Goal: Information Seeking & Learning: Learn about a topic

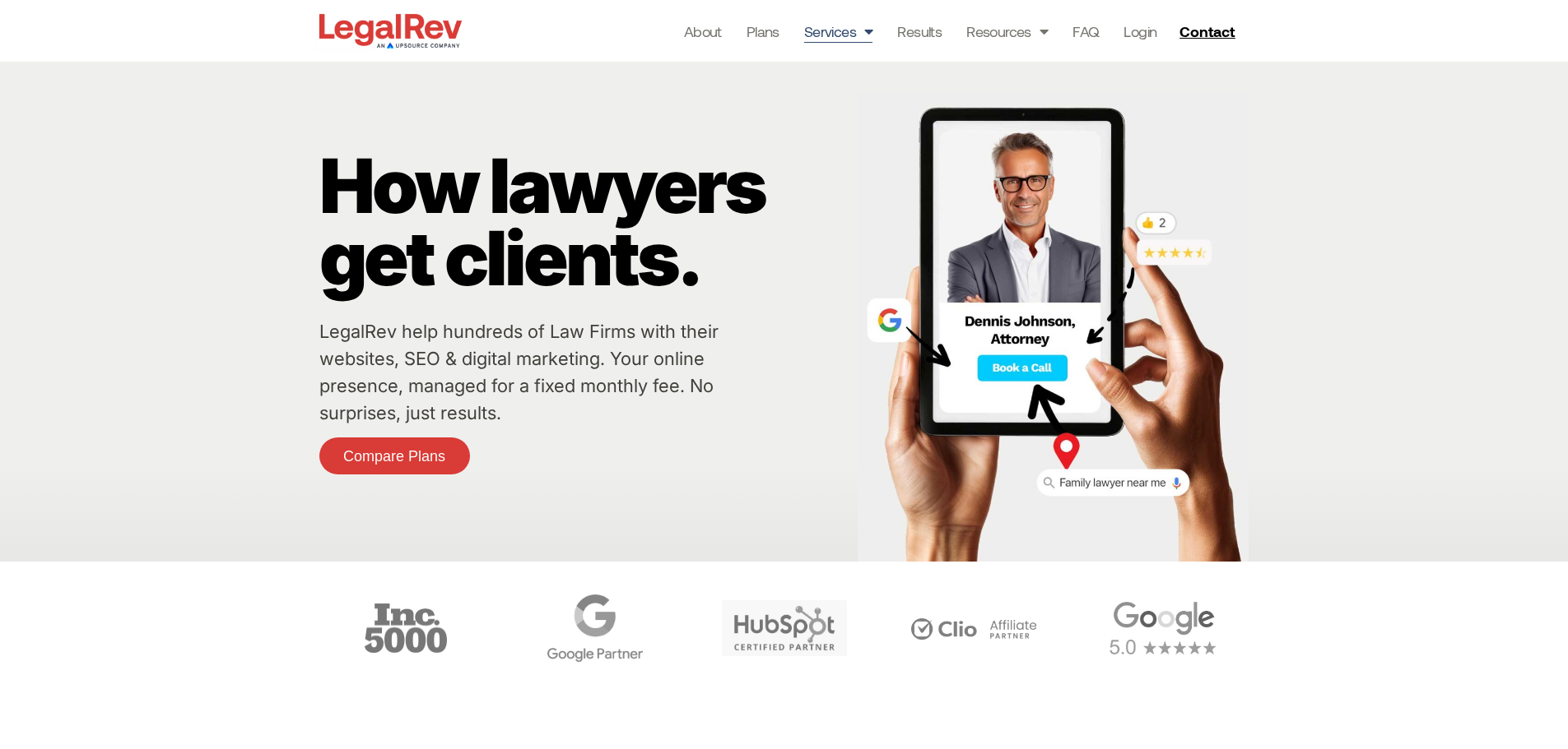
click at [846, 30] on link "Services" at bounding box center [838, 31] width 69 height 23
click at [1016, 36] on link "Resources" at bounding box center [1006, 31] width 81 height 23
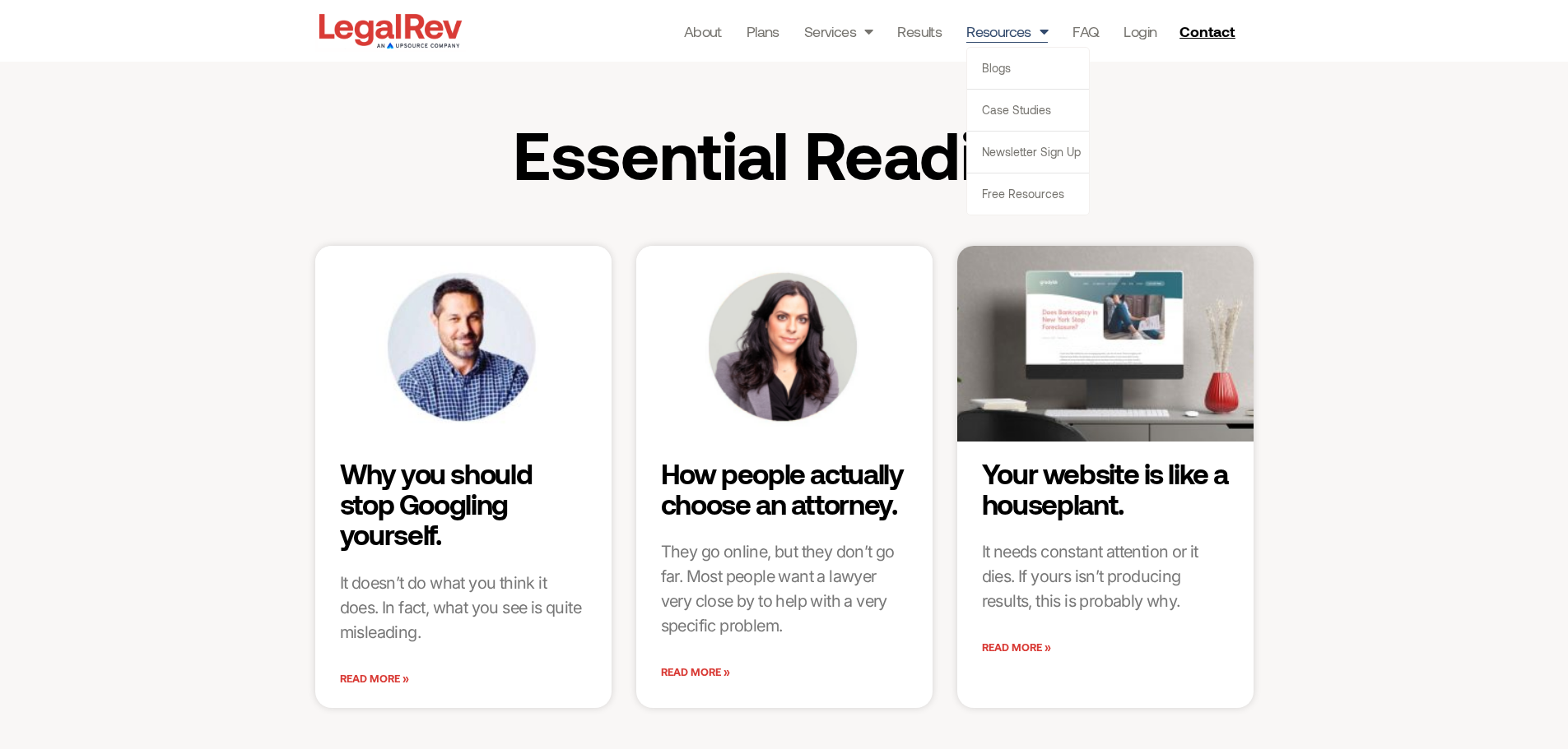
click at [1017, 40] on link "Resources" at bounding box center [1006, 31] width 81 height 23
click at [761, 28] on link "Plans" at bounding box center [763, 31] width 33 height 23
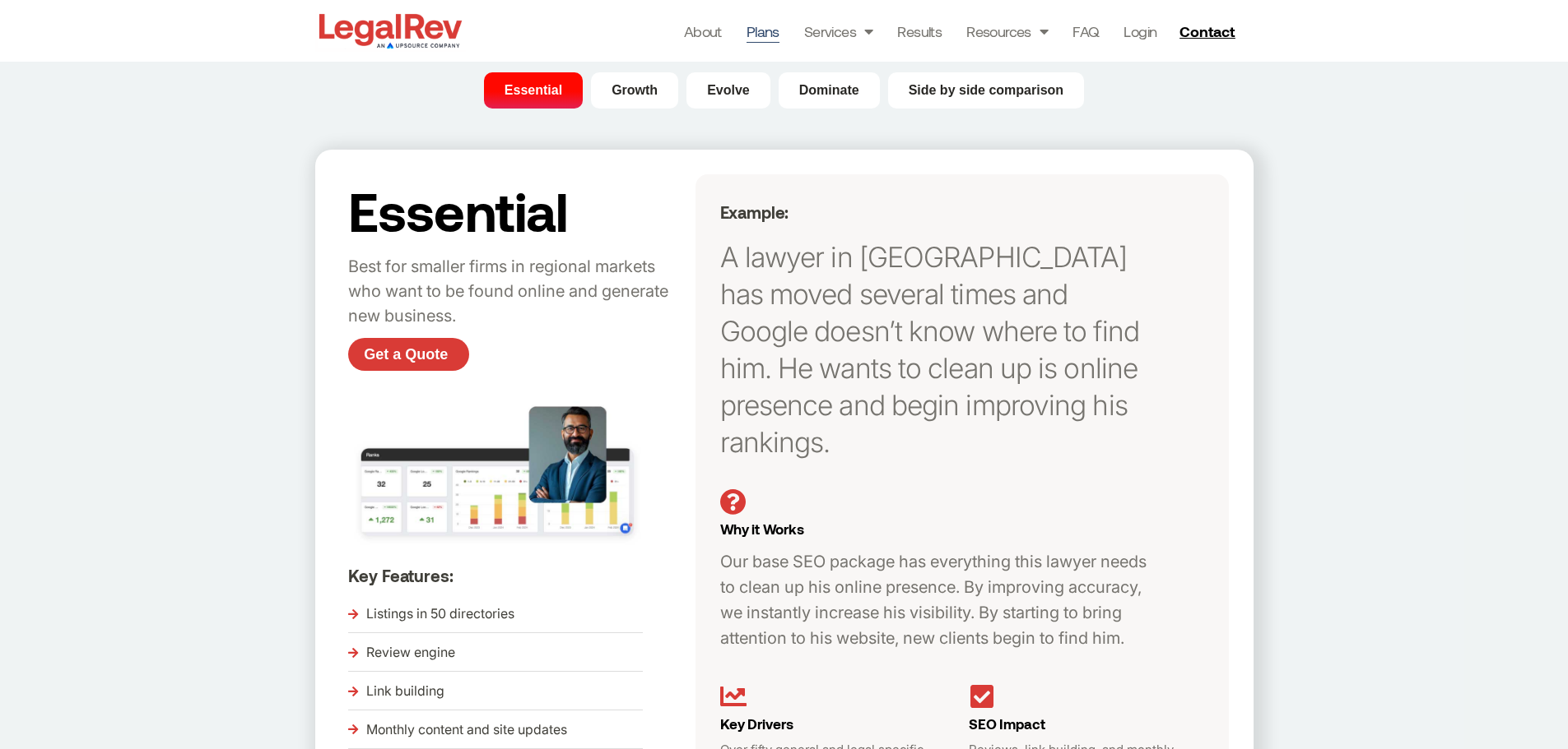
scroll to position [82, 0]
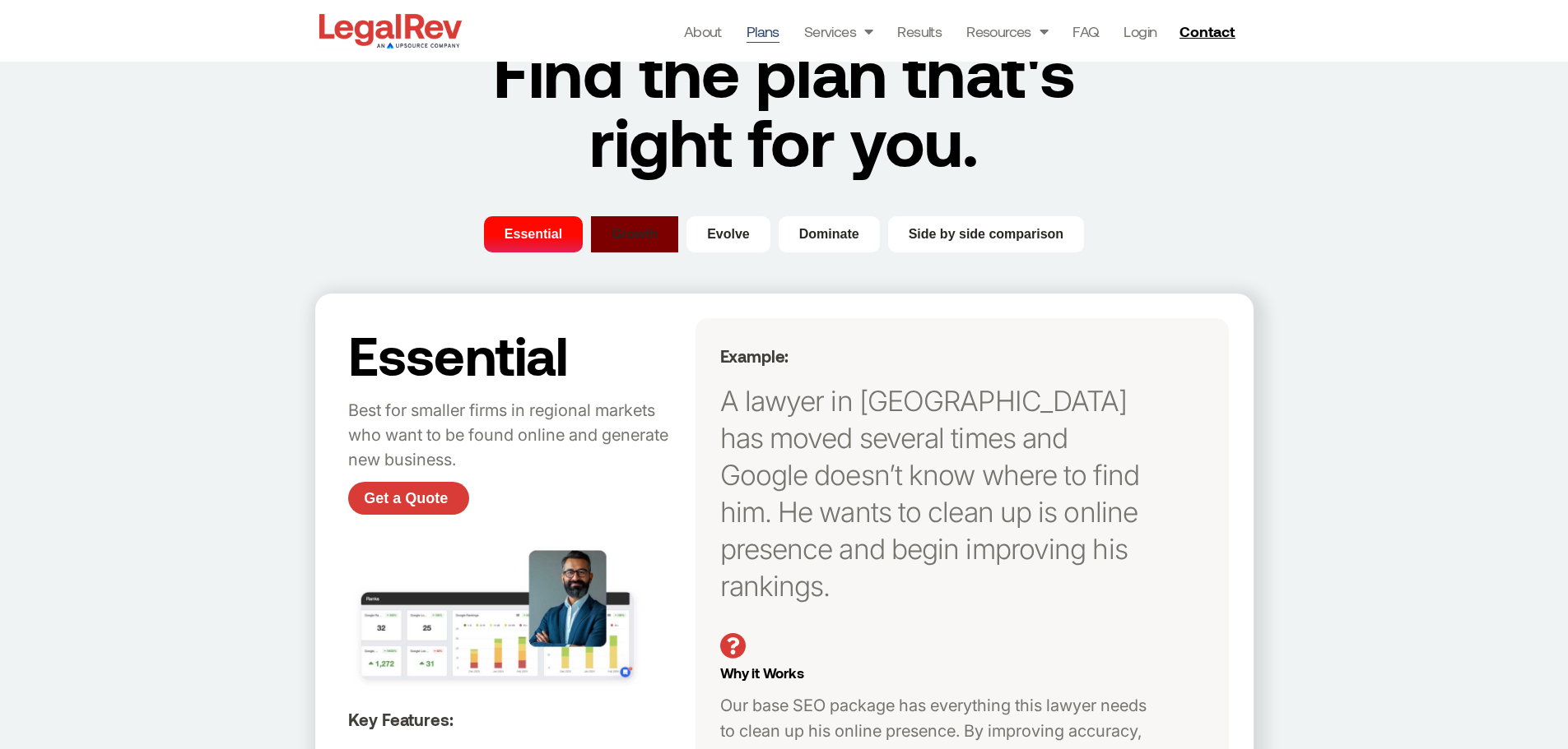
click at [650, 243] on span "Growth" at bounding box center [634, 234] width 46 height 20
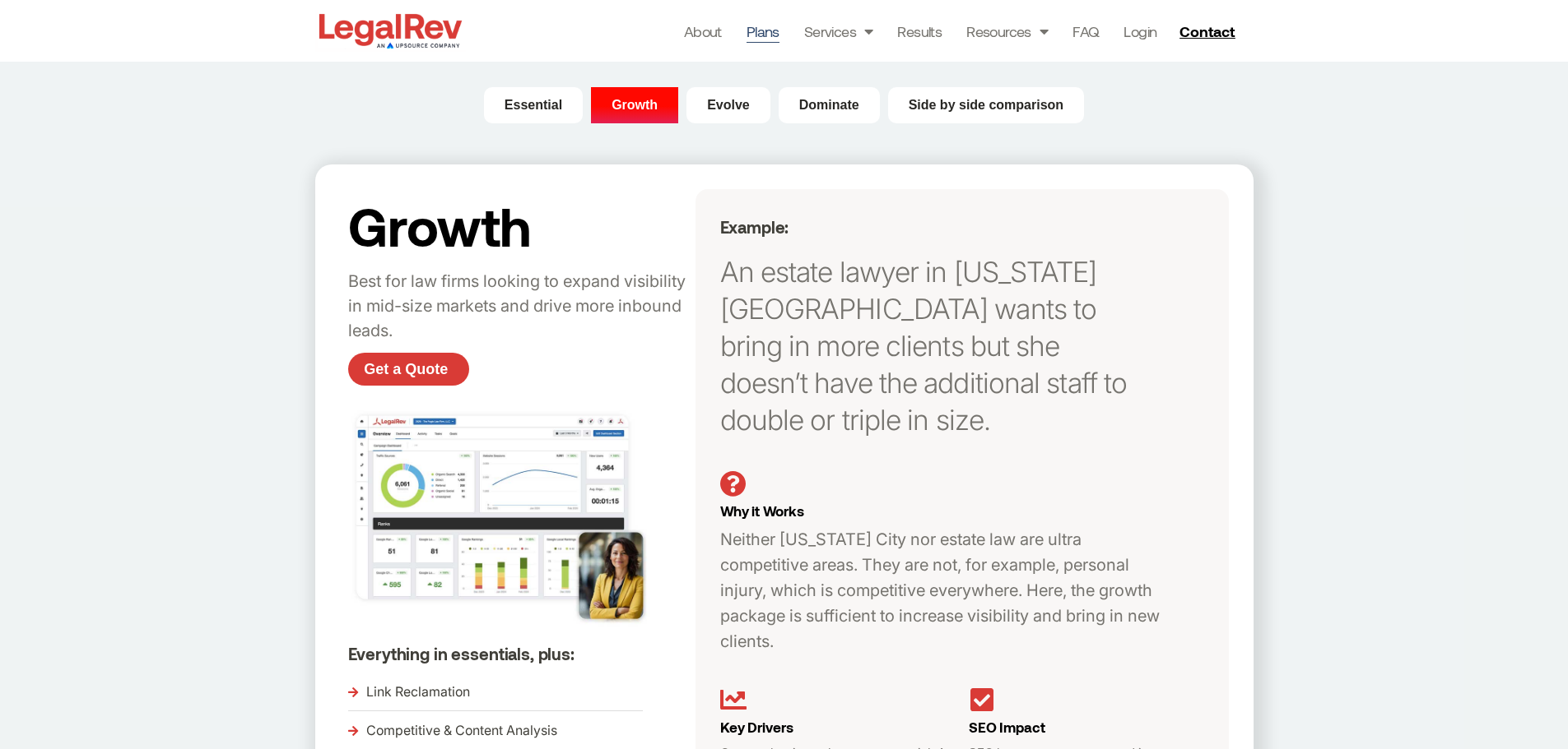
scroll to position [68, 0]
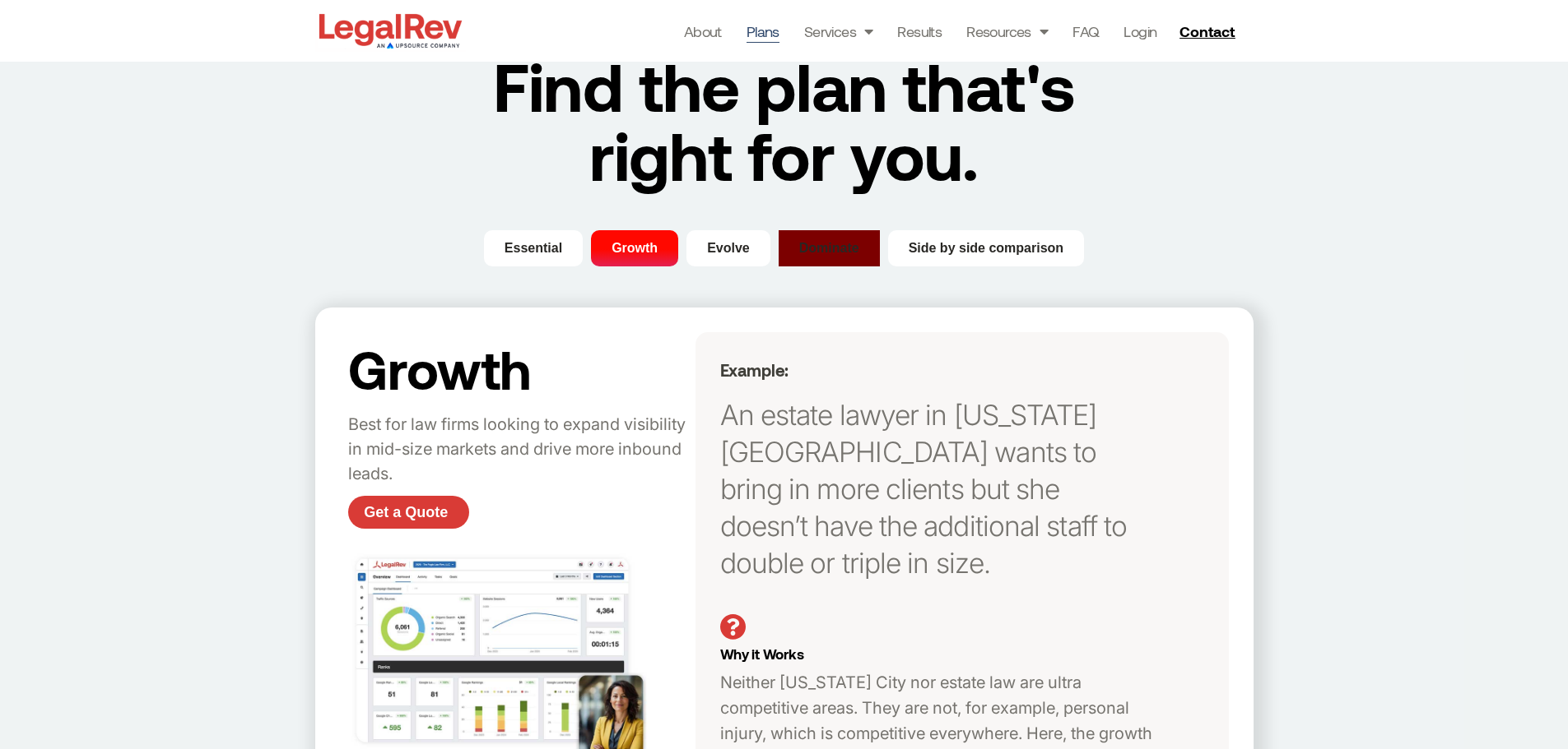
click at [830, 249] on span "Dominate" at bounding box center [828, 248] width 60 height 20
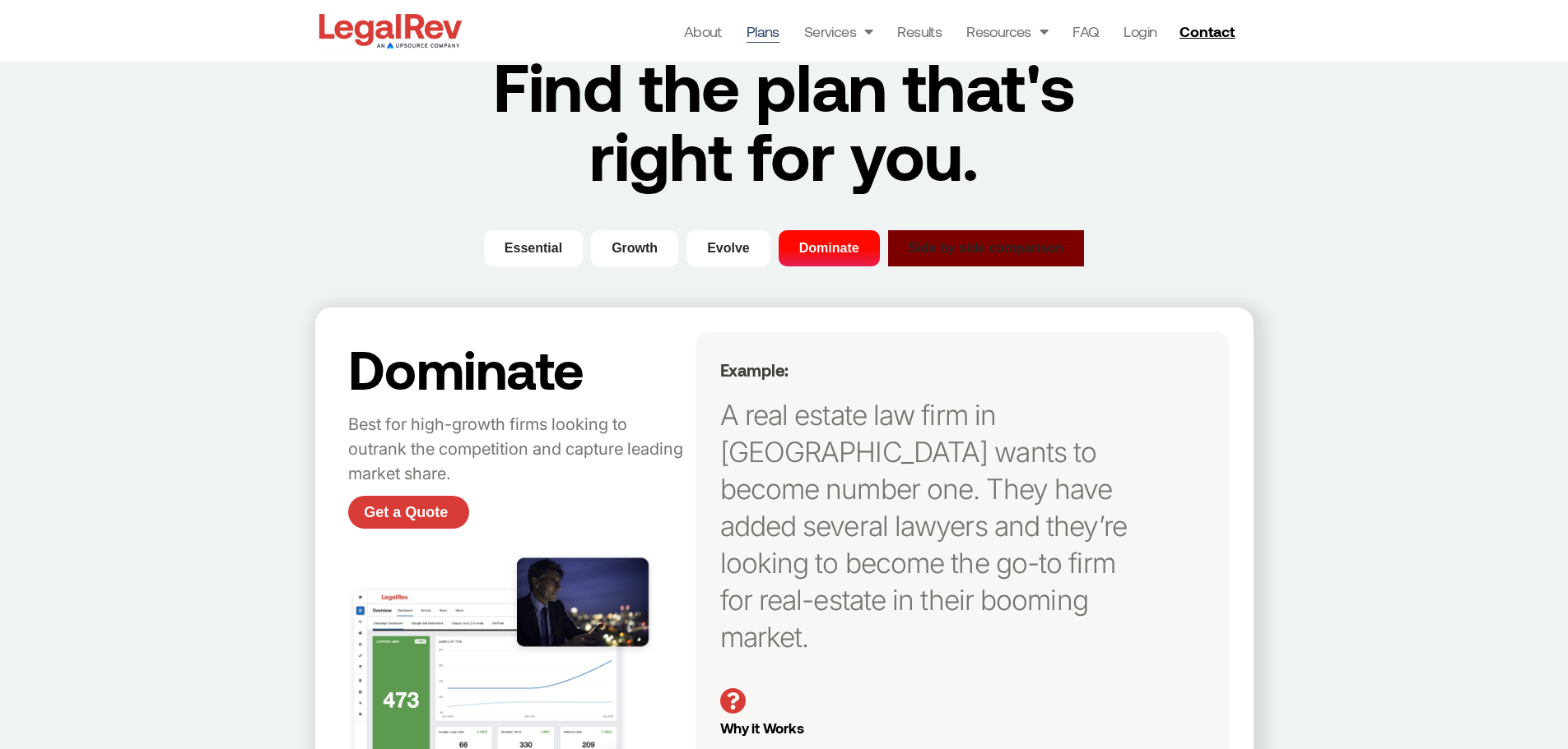
click at [968, 248] on span "Side by side comparison" at bounding box center [986, 248] width 155 height 20
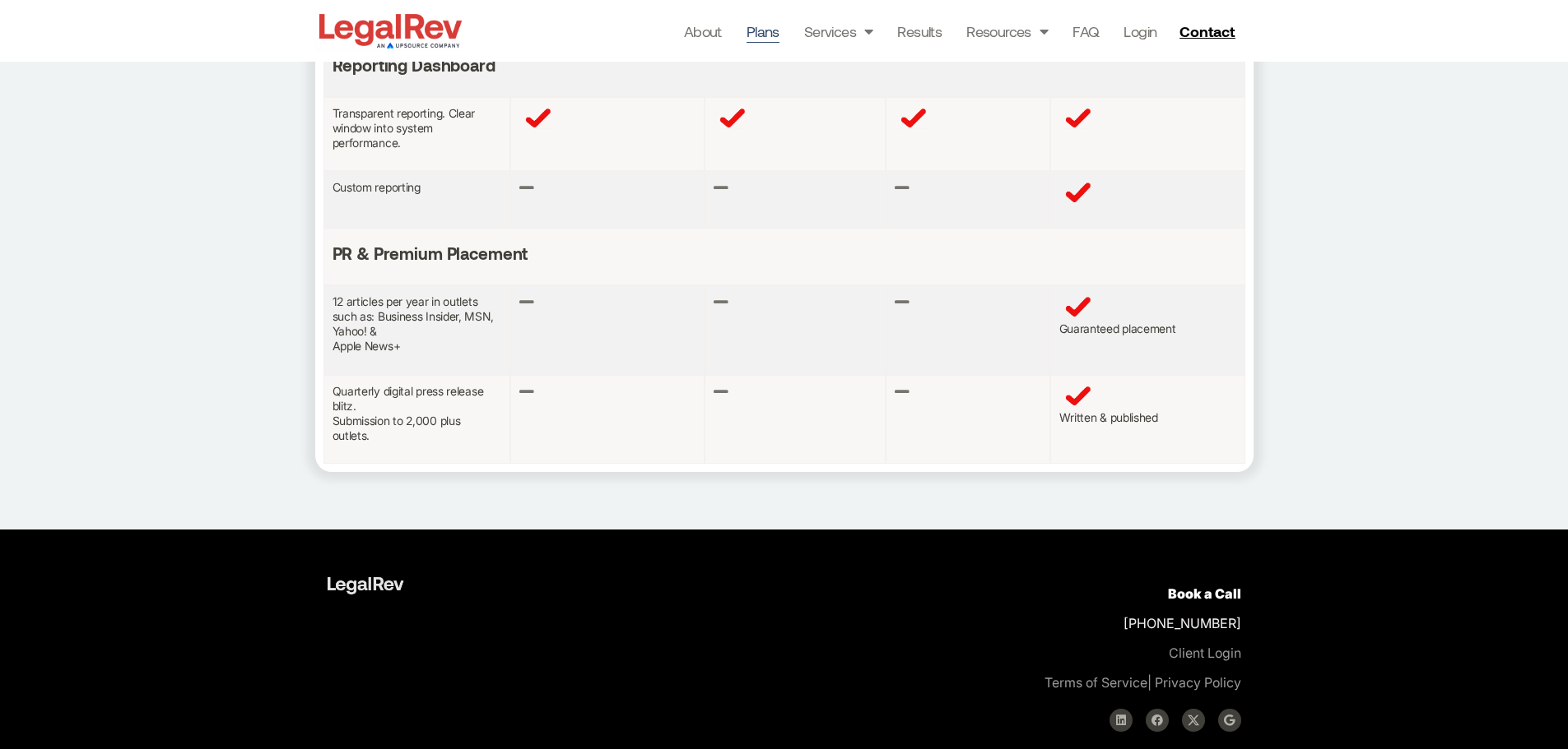
scroll to position [1658, 0]
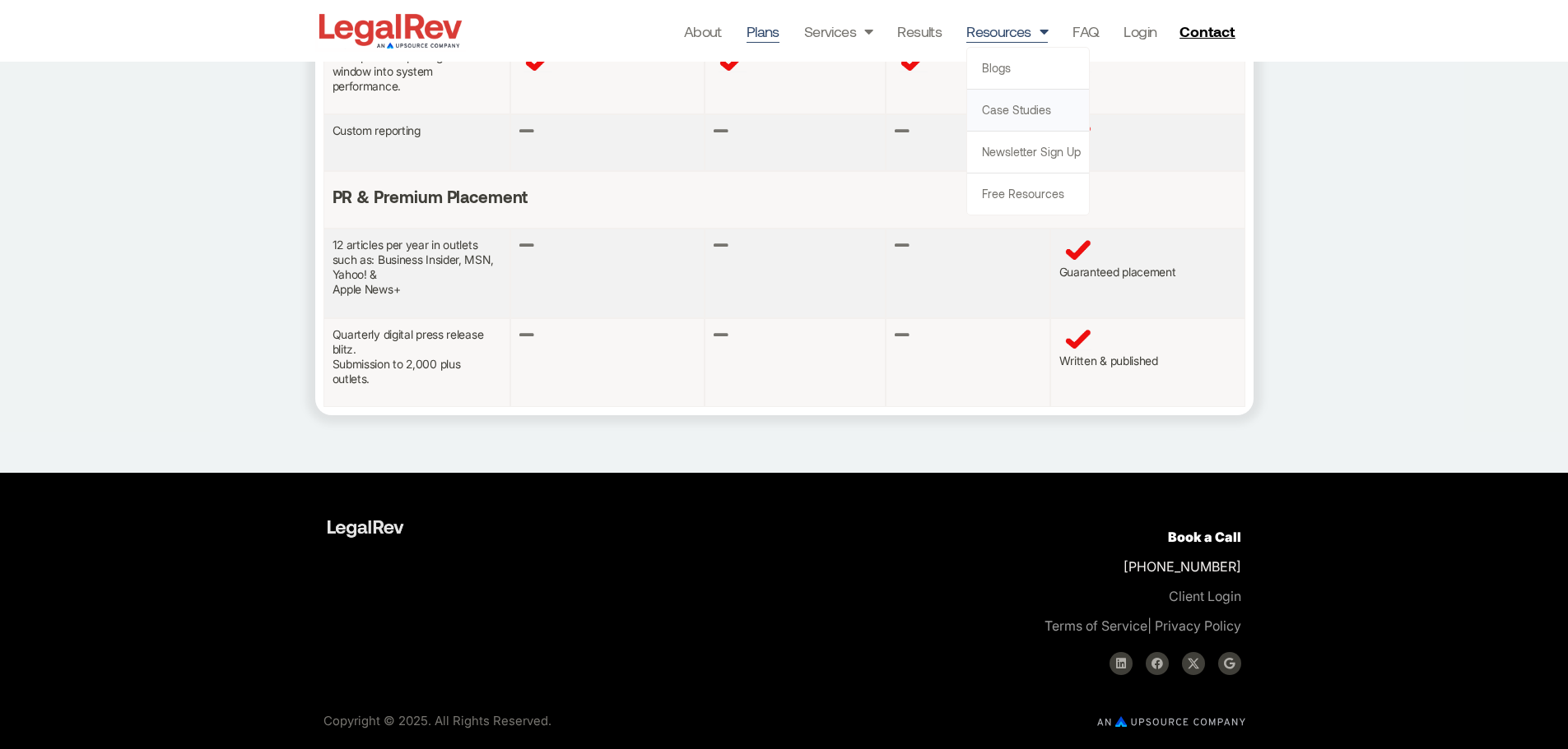
click at [1023, 107] on link "Case Studies" at bounding box center [1028, 110] width 122 height 41
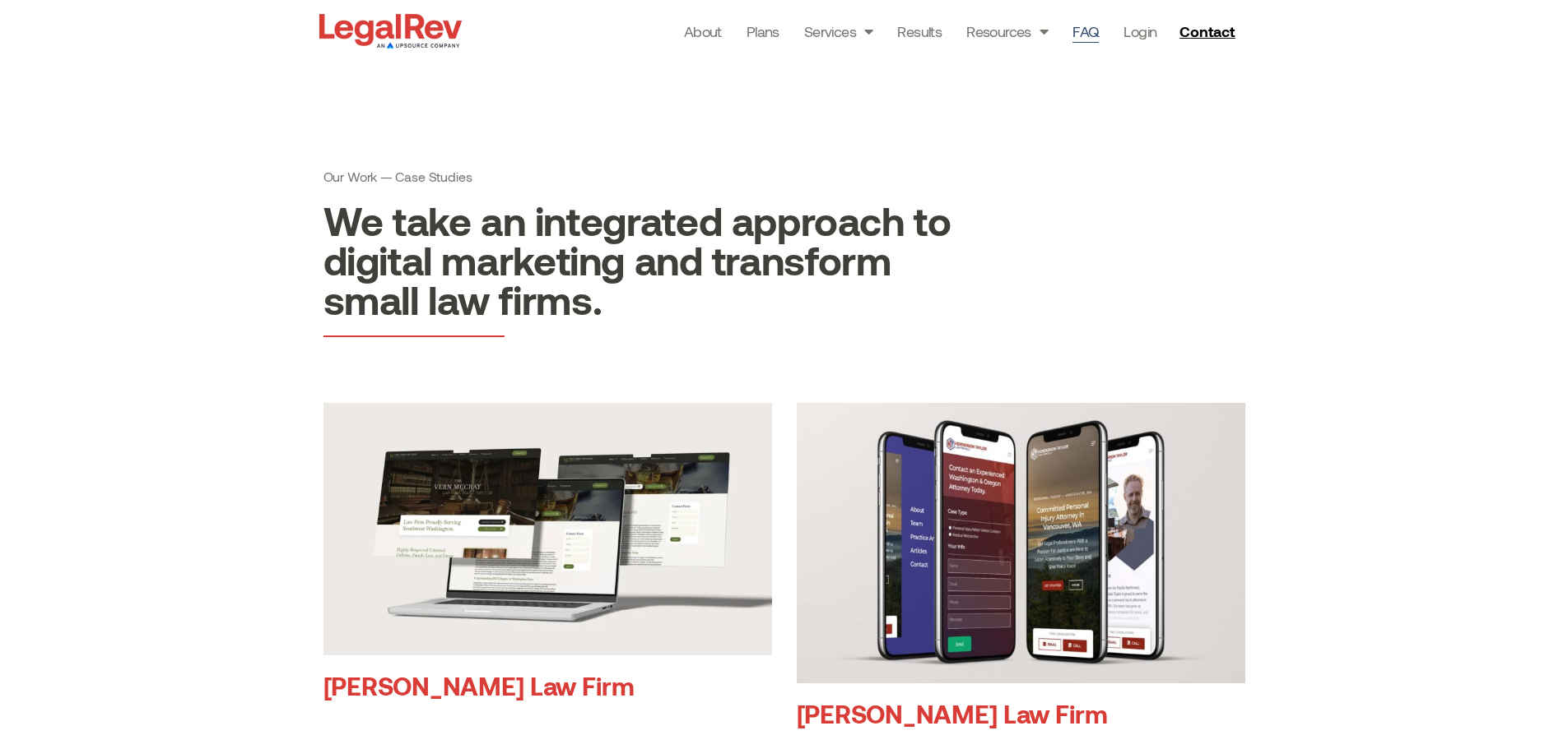
click at [1095, 29] on link "FAQ" at bounding box center [1085, 31] width 26 height 23
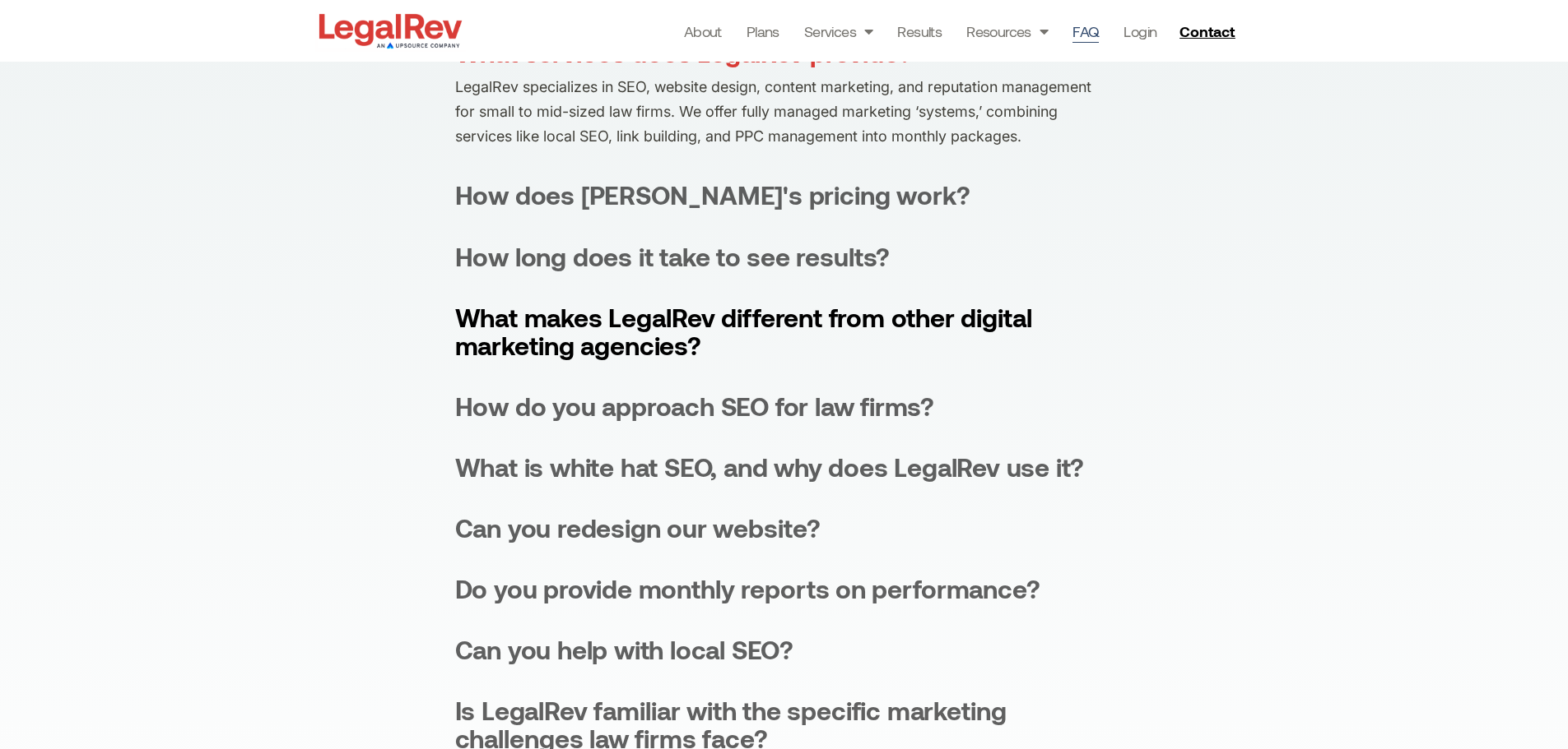
click at [1023, 329] on div "What makes LegalRev different from other digital marketing agencies?" at bounding box center [784, 331] width 658 height 56
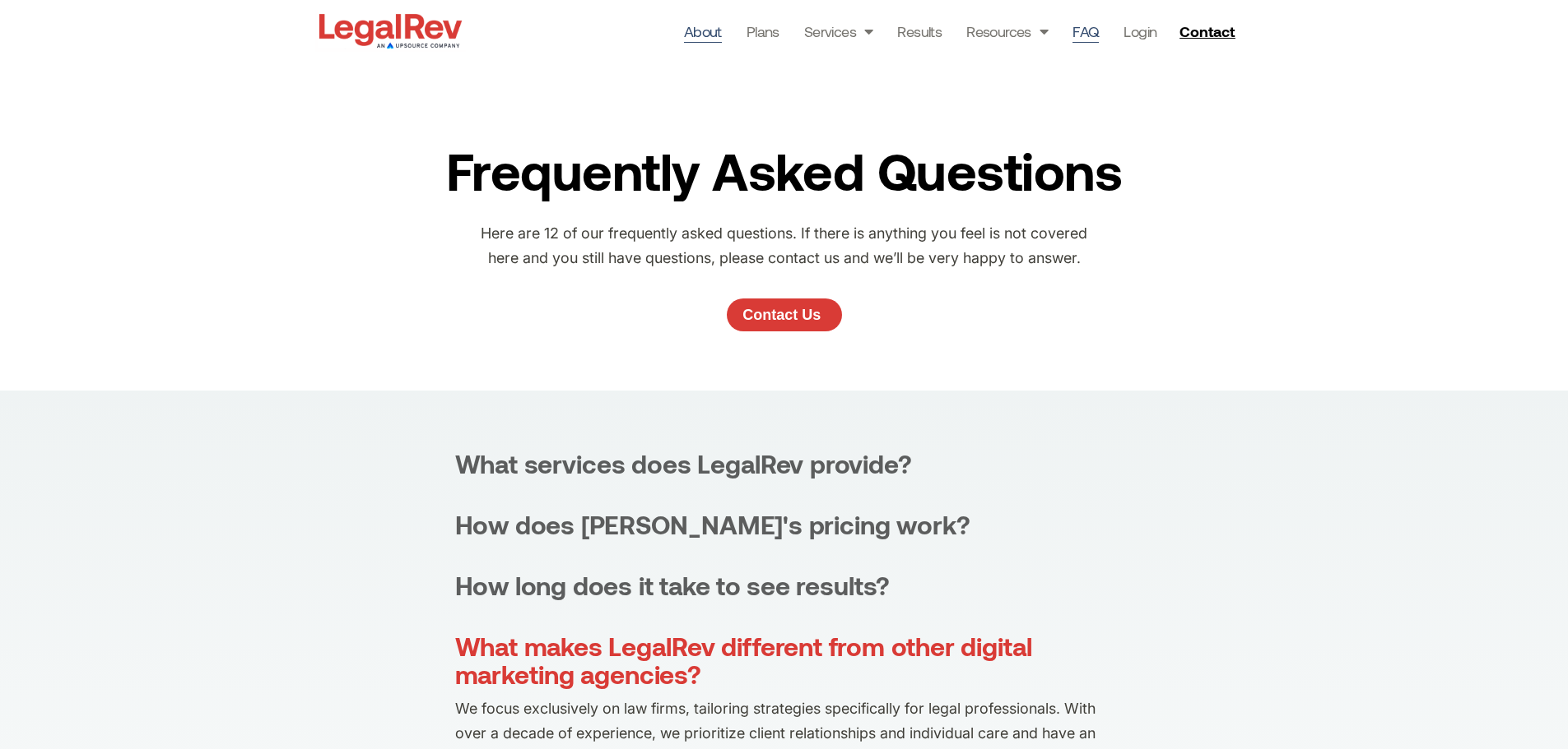
click at [708, 37] on link "About" at bounding box center [702, 31] width 38 height 23
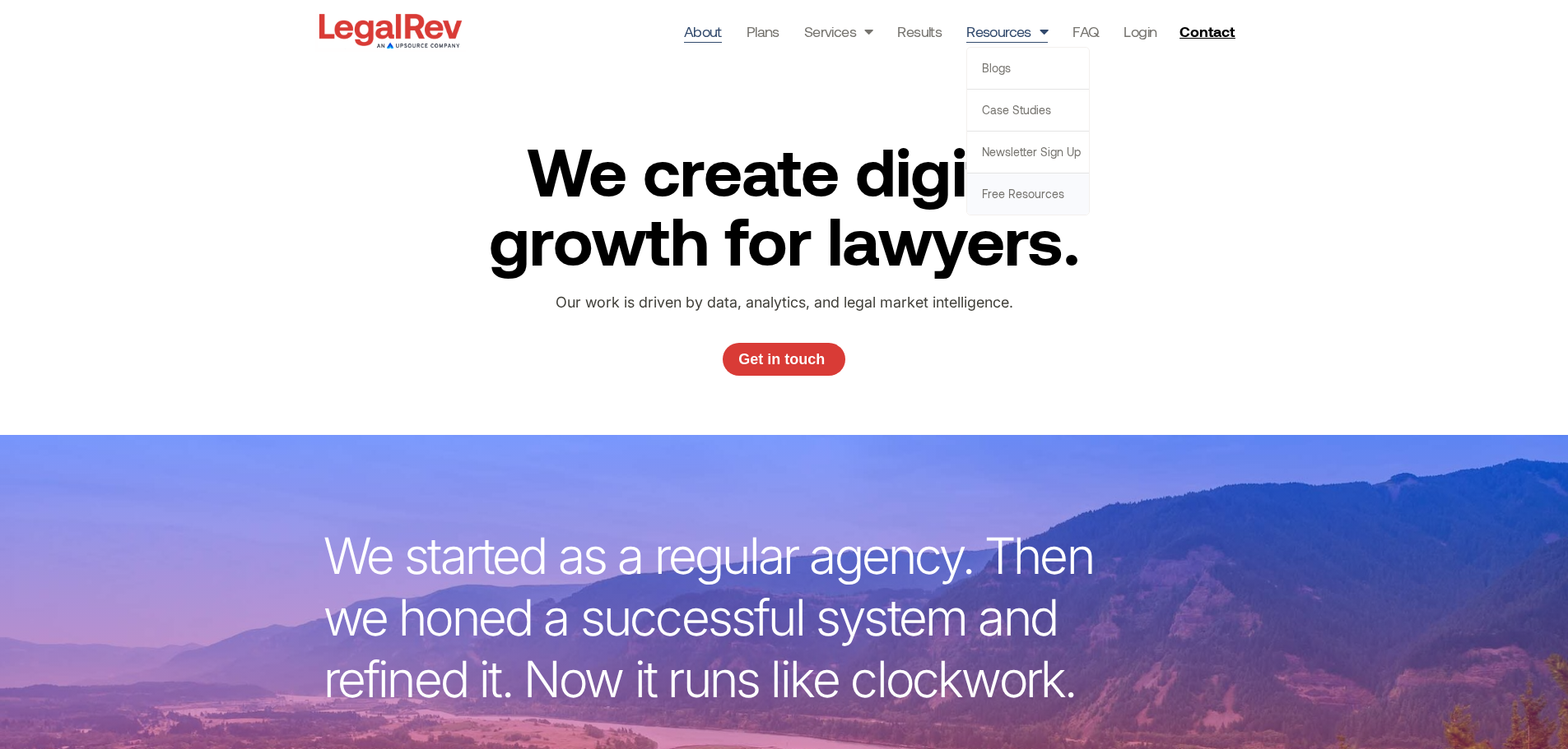
click at [1016, 193] on link "Free Resources" at bounding box center [1028, 194] width 122 height 41
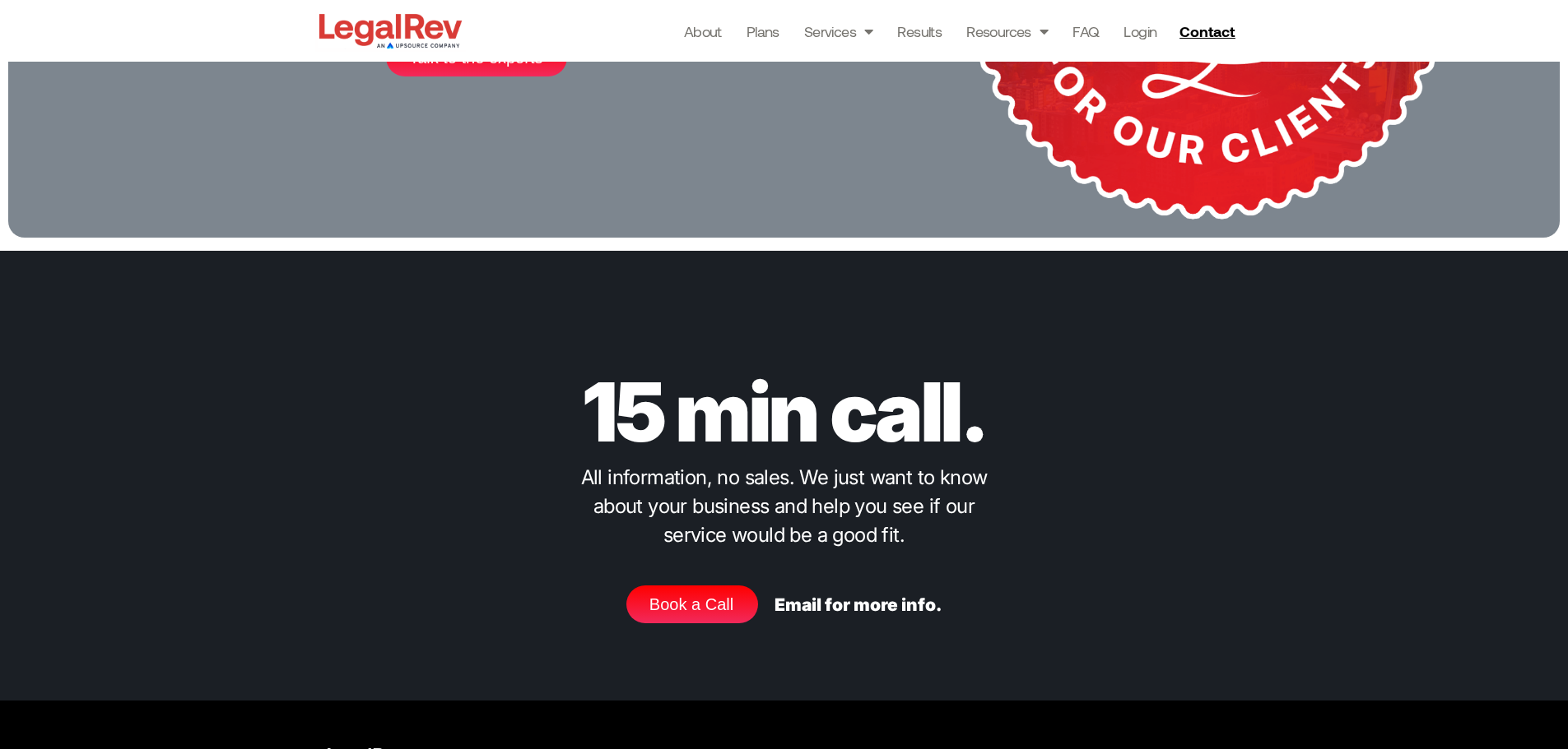
scroll to position [3053, 0]
